Goal: Transaction & Acquisition: Obtain resource

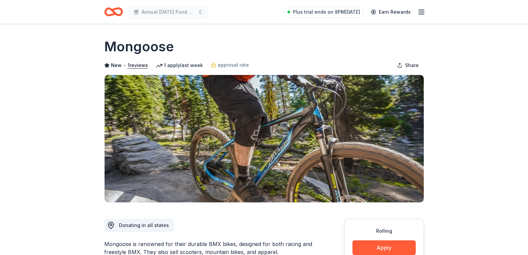
scroll to position [119, 0]
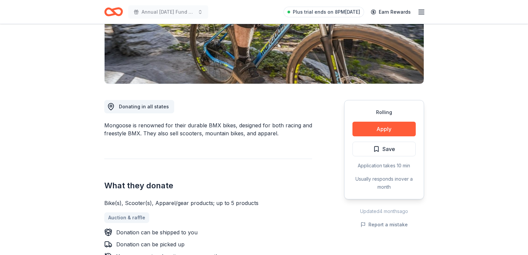
click at [114, 12] on icon "Home" at bounding box center [116, 11] width 10 height 7
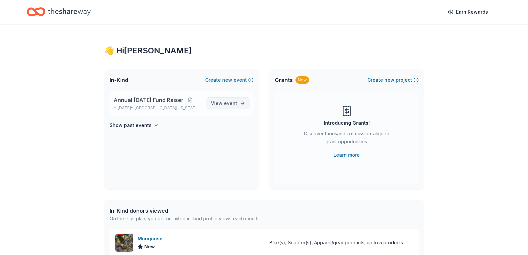
click at [228, 105] on span "event" at bounding box center [230, 103] width 13 height 6
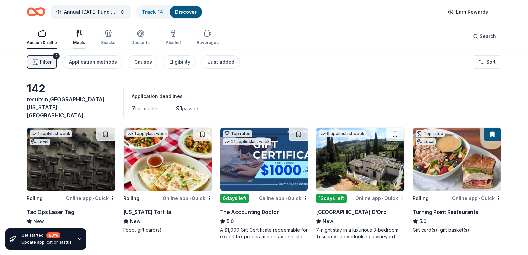
click at [74, 38] on div "Meals" at bounding box center [79, 37] width 12 height 16
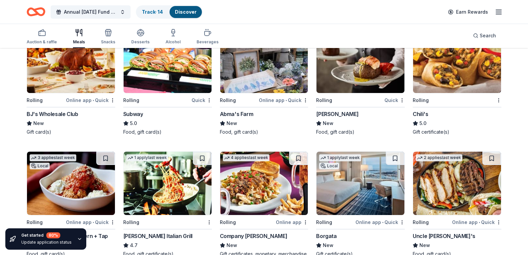
scroll to position [334, 0]
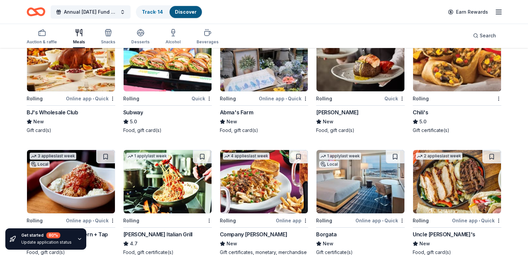
click at [353, 91] on img at bounding box center [360, 59] width 88 height 63
click at [82, 33] on icon "button" at bounding box center [79, 33] width 8 height 8
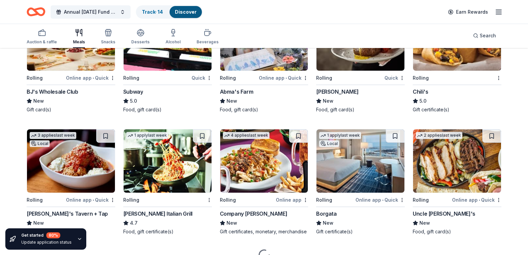
scroll to position [353, 0]
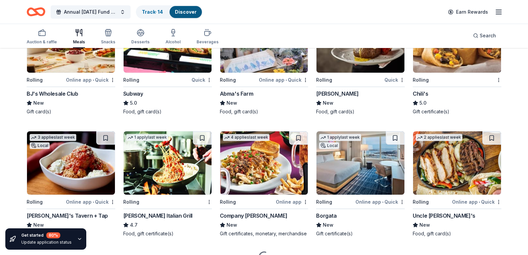
click at [455, 73] on img at bounding box center [457, 40] width 88 height 63
click at [441, 73] on img at bounding box center [457, 40] width 88 height 63
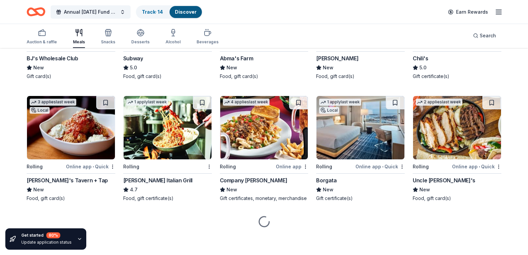
scroll to position [449, 0]
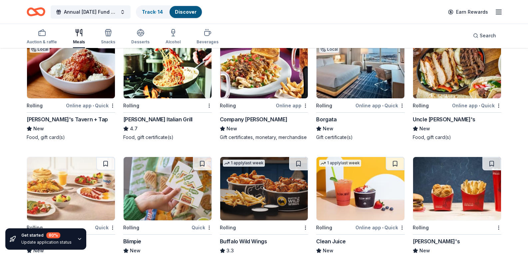
click at [158, 98] on img at bounding box center [168, 66] width 88 height 63
click at [75, 98] on img at bounding box center [71, 66] width 88 height 63
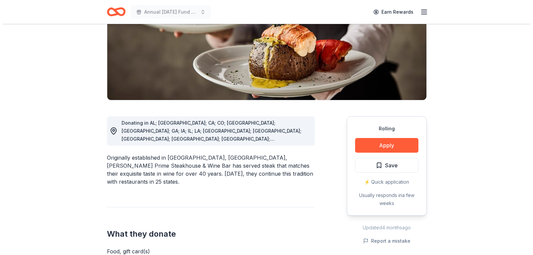
scroll to position [103, 0]
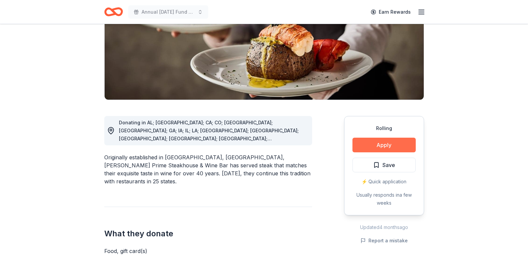
click at [385, 144] on button "Apply" at bounding box center [383, 145] width 63 height 15
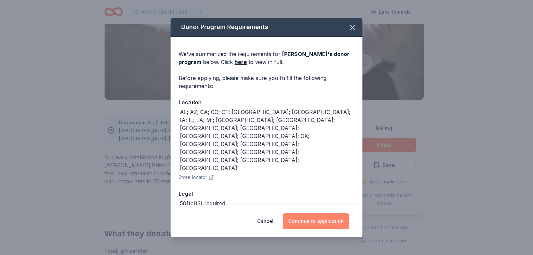
click at [302, 215] on button "Continue to application" at bounding box center [316, 221] width 66 height 16
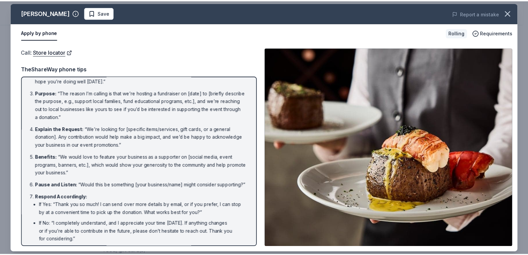
scroll to position [0, 0]
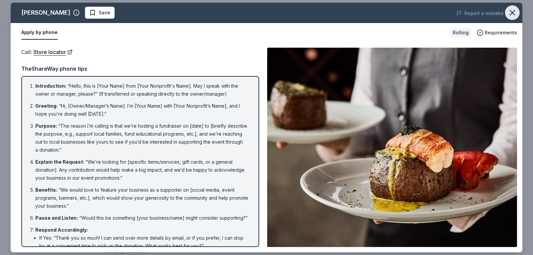
click at [512, 11] on icon "button" at bounding box center [512, 12] width 9 height 9
